Goal: Information Seeking & Learning: Learn about a topic

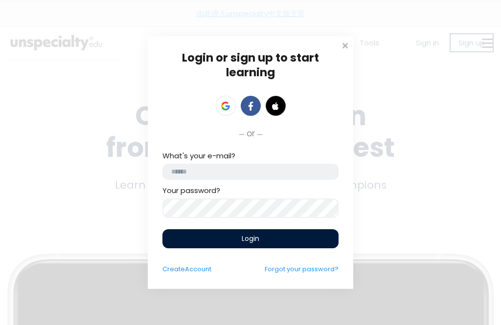
click at [271, 98] on link at bounding box center [275, 106] width 20 height 20
click at [275, 102] on span at bounding box center [275, 106] width 9 height 9
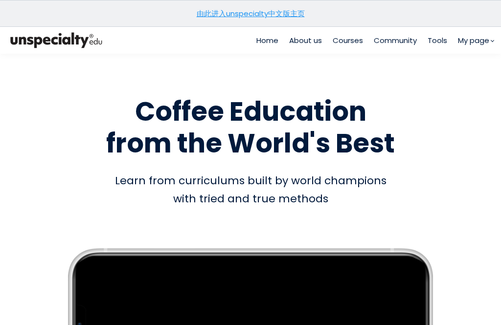
click at [262, 11] on link "由此进入unspecialty中文版主页" at bounding box center [250, 13] width 108 height 10
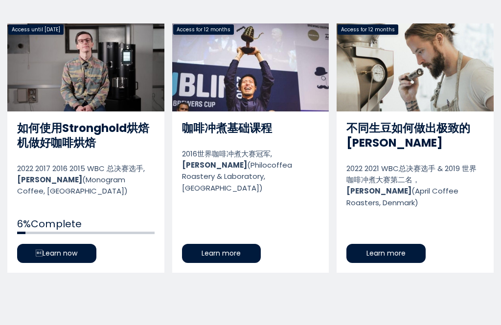
scroll to position [474, 0]
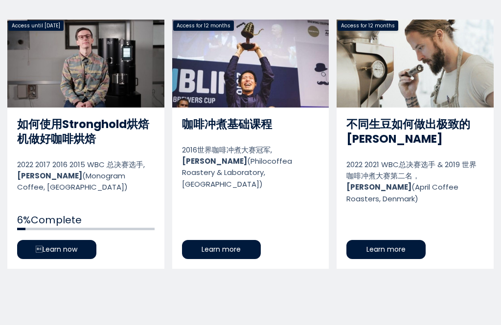
click at [78, 243] on link "如何使用Stronghold烘焙机做好咖啡烘焙" at bounding box center [85, 144] width 157 height 249
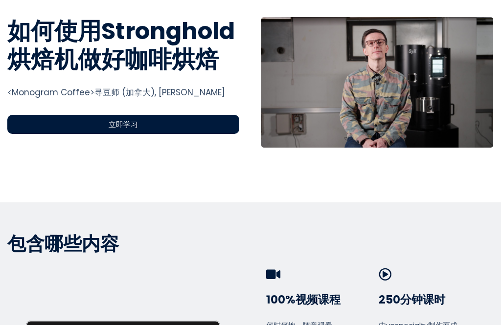
scroll to position [354, 0]
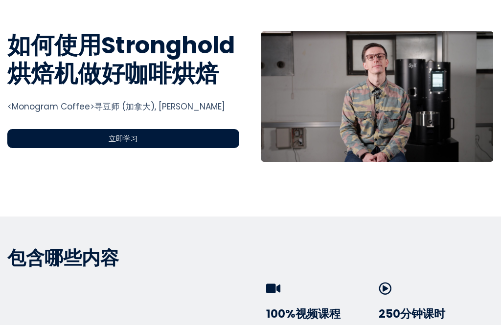
click at [200, 135] on div "立即学习" at bounding box center [123, 138] width 232 height 19
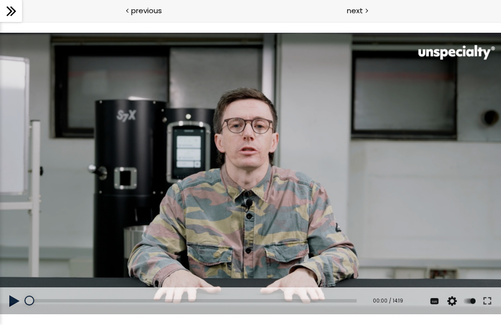
click at [17, 300] on button at bounding box center [14, 300] width 29 height 27
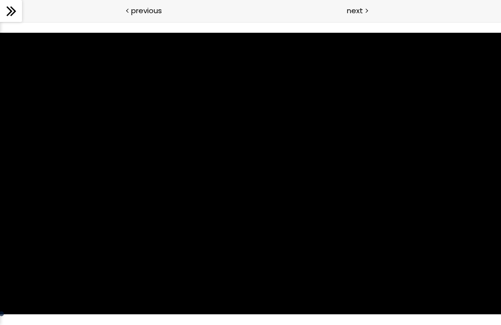
click at [327, 175] on div "使用下方CC功能，可开启中文字幕" at bounding box center [250, 173] width 501 height 282
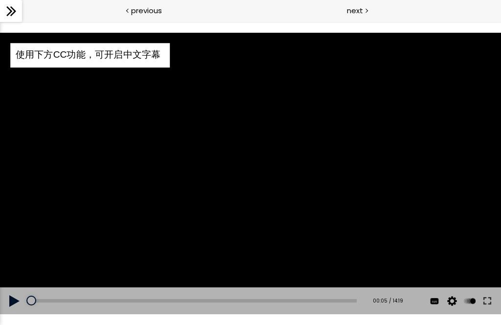
click at [0, 22] on div "Auto 1080p 720p 540p 360p 224p" at bounding box center [0, 22] width 0 height 0
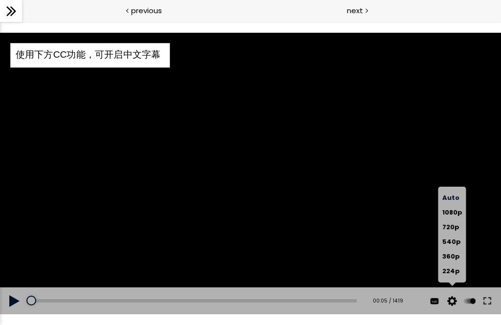
click at [454, 302] on button at bounding box center [451, 300] width 15 height 27
click at [434, 298] on button at bounding box center [434, 300] width 15 height 27
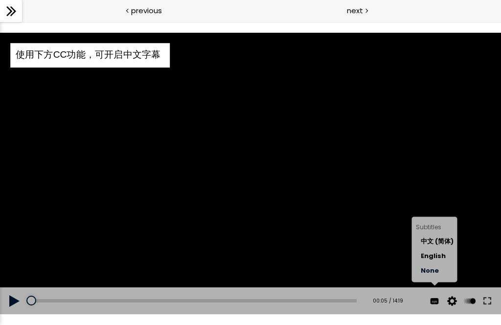
click at [442, 235] on label "中文 (简体)" at bounding box center [436, 242] width 33 height 15
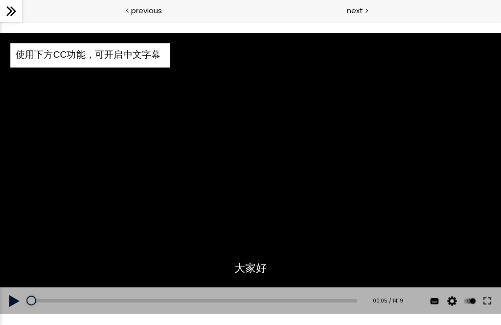
click at [320, 164] on div "使用下方CC功能，可开启中文字幕" at bounding box center [250, 173] width 501 height 282
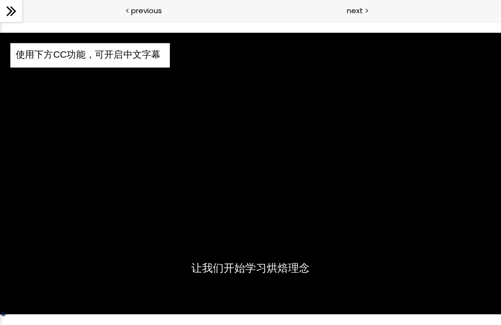
click at [52, 259] on div "使用下方CC功能，可开启中文字幕" at bounding box center [250, 173] width 501 height 282
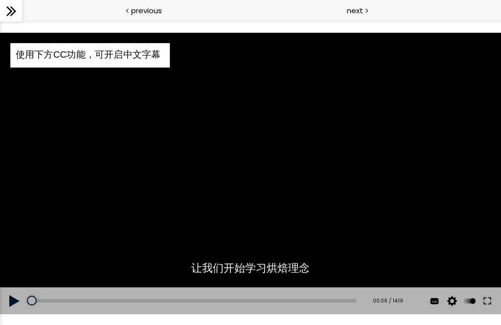
click at [82, 230] on div "使用下方CC功能，可开启中文字幕" at bounding box center [250, 173] width 501 height 282
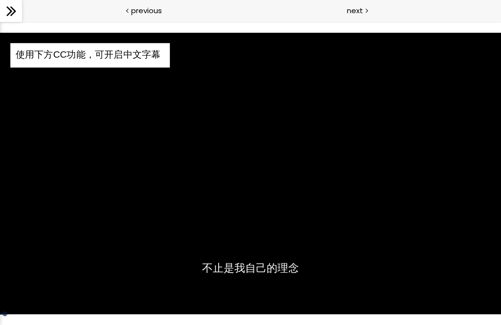
click at [458, 238] on div "使用下方CC功能，可开启中文字幕" at bounding box center [250, 173] width 501 height 282
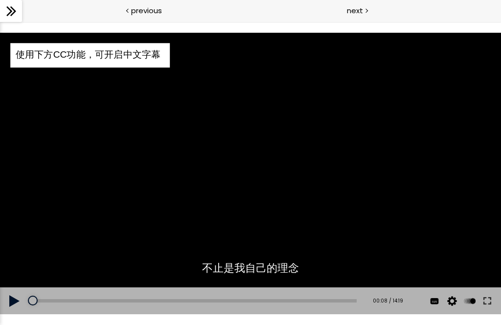
click at [491, 303] on button at bounding box center [487, 300] width 18 height 27
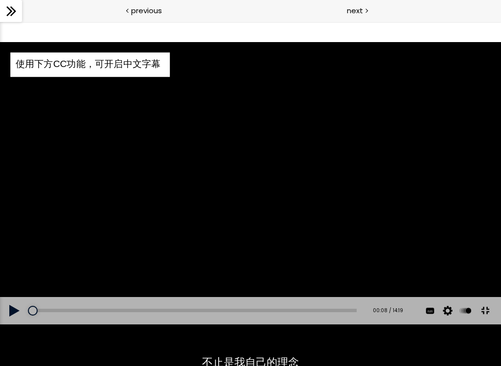
click at [11, 324] on button at bounding box center [14, 310] width 29 height 27
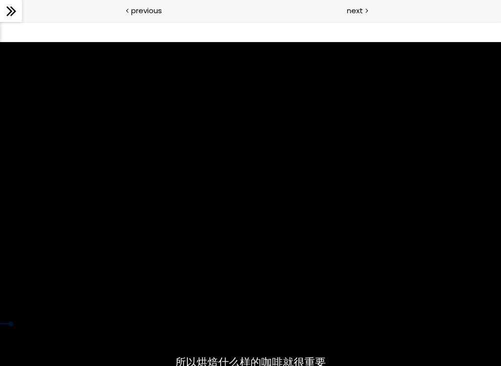
click at [185, 261] on div "使用下方CC功能，可开启中文字幕" at bounding box center [250, 183] width 501 height 282
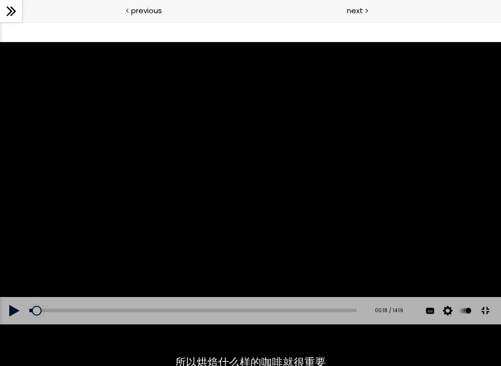
click at [5, 324] on button at bounding box center [14, 310] width 29 height 27
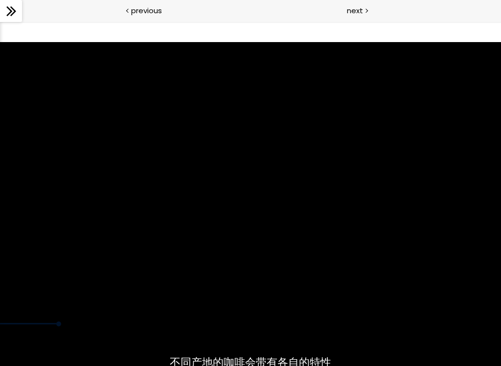
click at [101, 308] on div "使用下方CC功能，可开启中文字幕" at bounding box center [250, 183] width 501 height 282
